Goal: Task Accomplishment & Management: Complete application form

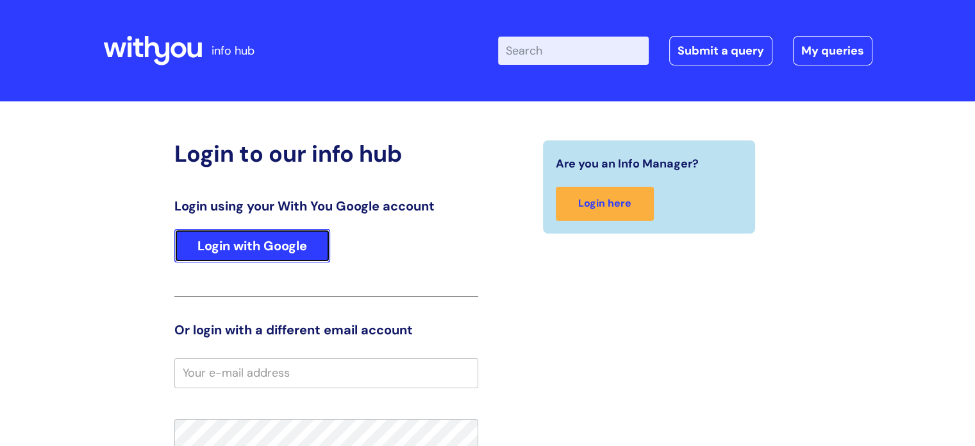
click at [225, 246] on link "Login with Google" at bounding box center [252, 245] width 156 height 33
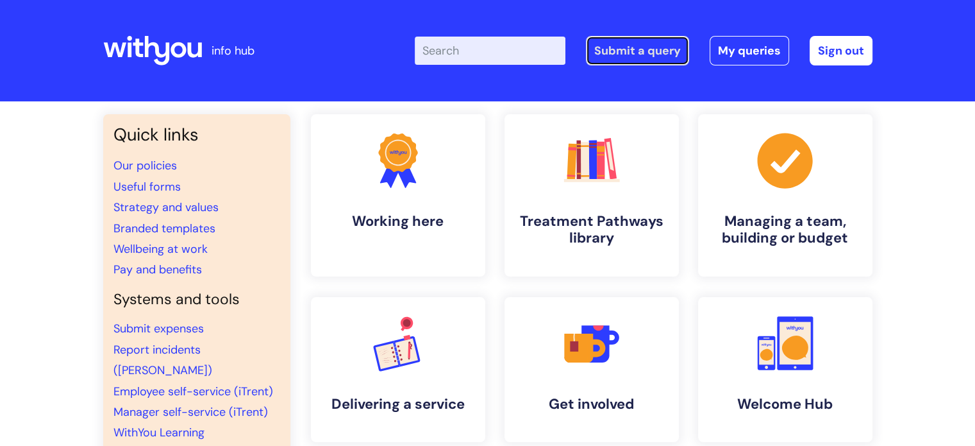
click at [644, 47] on link "Submit a query" at bounding box center [637, 50] width 103 height 29
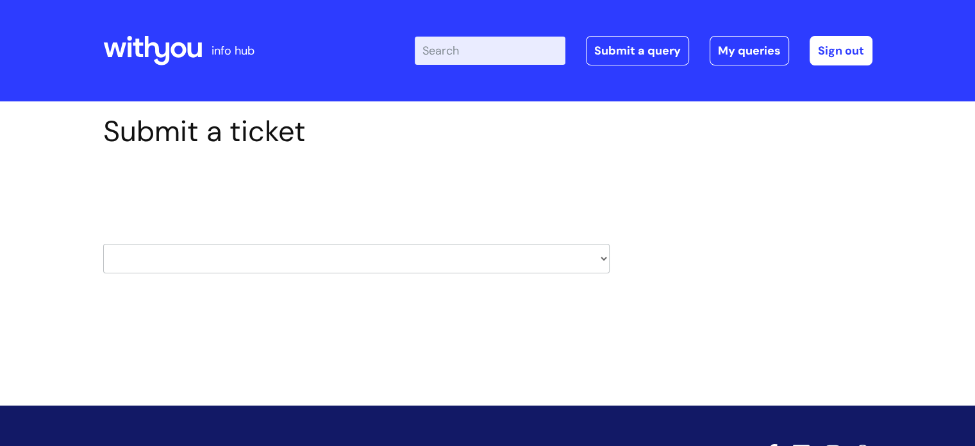
click at [602, 262] on select "HR / People IT and Support Clinical Drug Alerts Finance Accounts Data Support T…" at bounding box center [356, 258] width 506 height 29
select select "surrey_nhs_talking_therapies"
click at [103, 244] on select "HR / People IT and Support Clinical Drug Alerts Finance Accounts Data Support T…" at bounding box center [356, 258] width 506 height 29
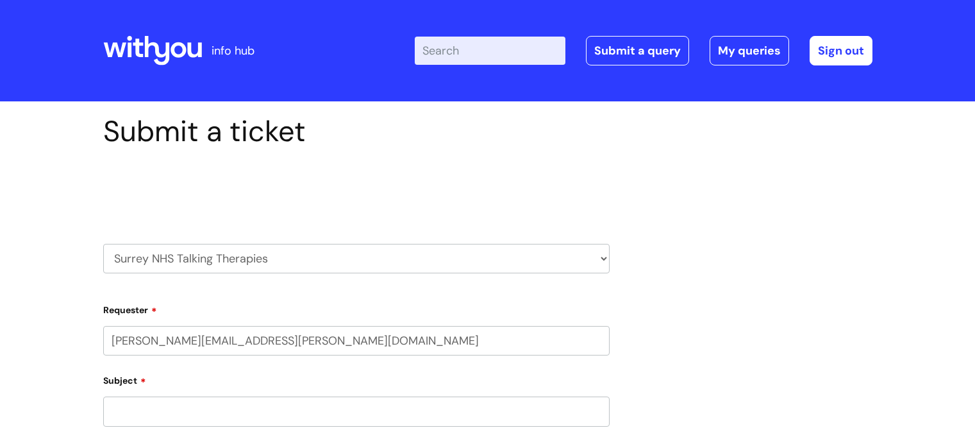
scroll to position [192, 0]
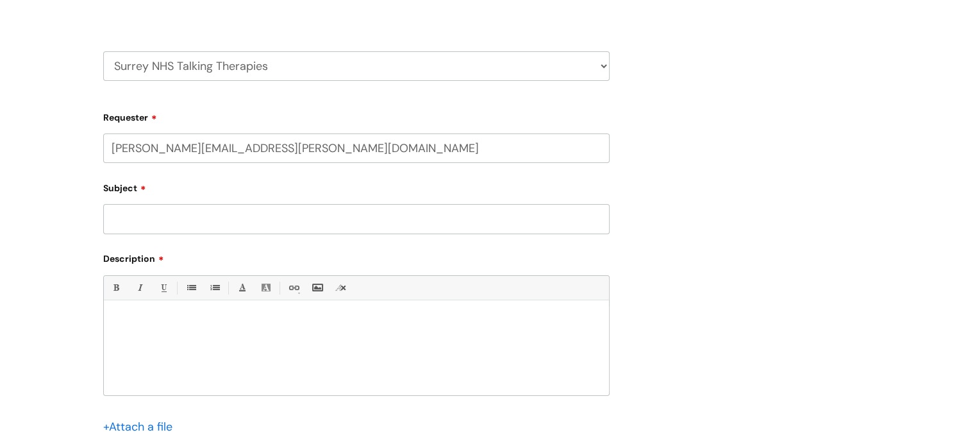
select select "80004286524"
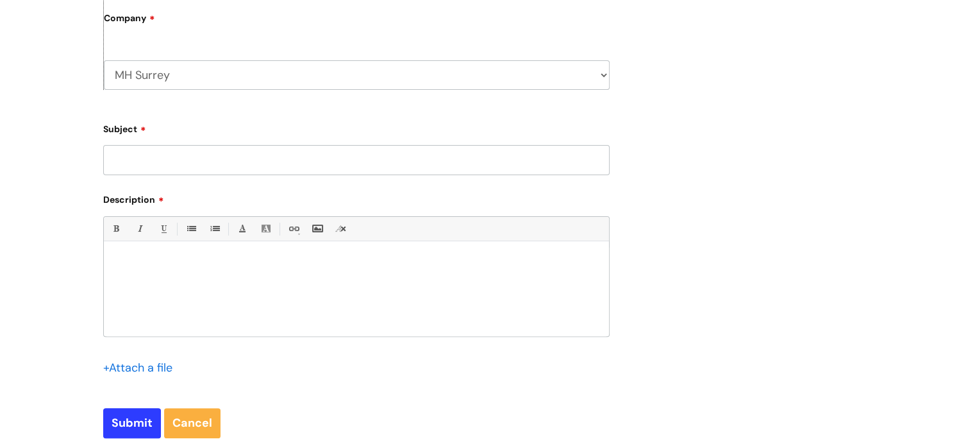
scroll to position [385, 0]
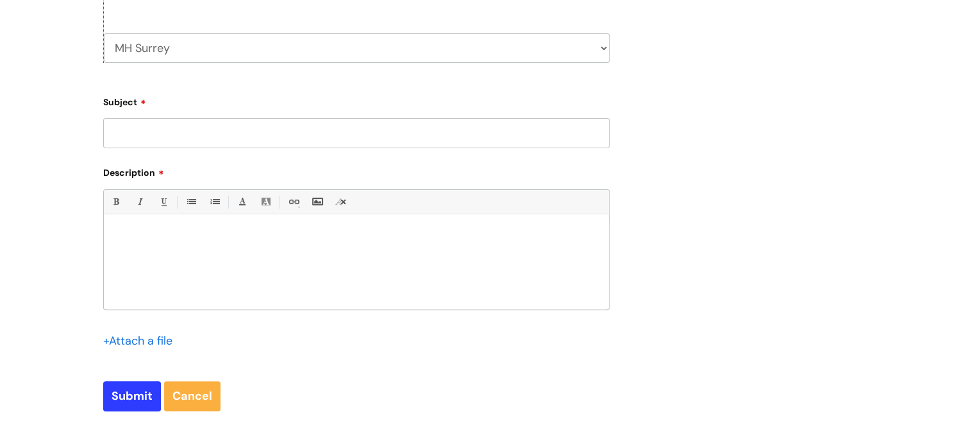
paste input "EJ000021"
type input "EJ000021"
click at [260, 267] on div at bounding box center [356, 265] width 505 height 88
click at [344, 237] on p "This client requires CBT for LTCs. I am assigning him to the CBT waiting list." at bounding box center [356, 236] width 486 height 12
click at [431, 236] on p "This client requires CBT for LTCs. I am assigning him to the QCBT waiting list." at bounding box center [356, 236] width 486 height 12
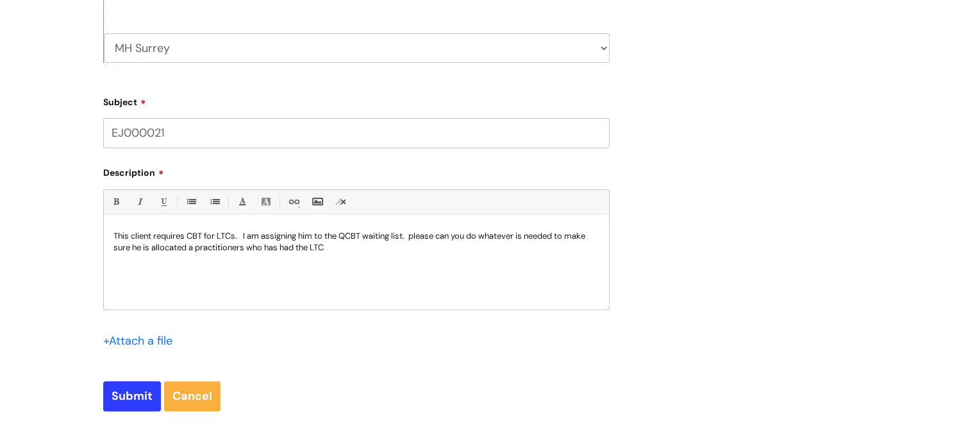
click at [359, 247] on p "This client requires CBT for LTCs. I am assigning him to the QCBT waiting list.…" at bounding box center [356, 241] width 486 height 23
drag, startPoint x: 123, startPoint y: 397, endPoint x: 131, endPoint y: 403, distance: 9.6
click at [123, 397] on input "Submit" at bounding box center [132, 395] width 58 height 29
type input "Please Wait..."
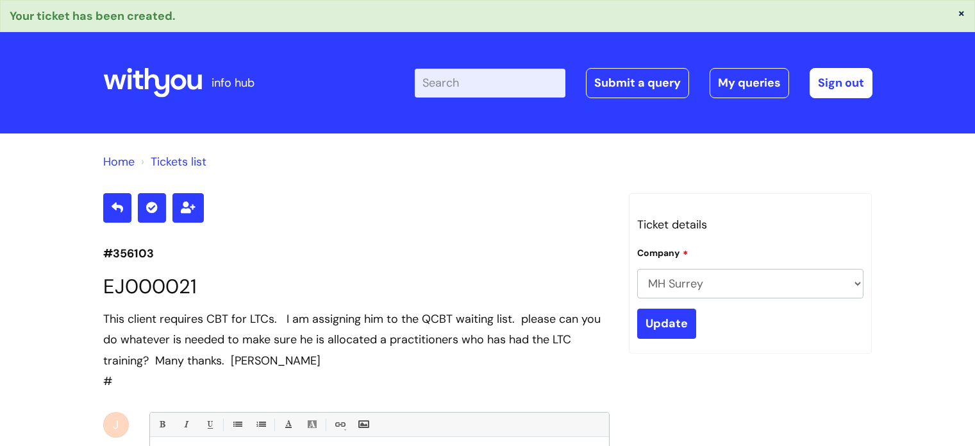
scroll to position [235, 0]
